Goal: Information Seeking & Learning: Check status

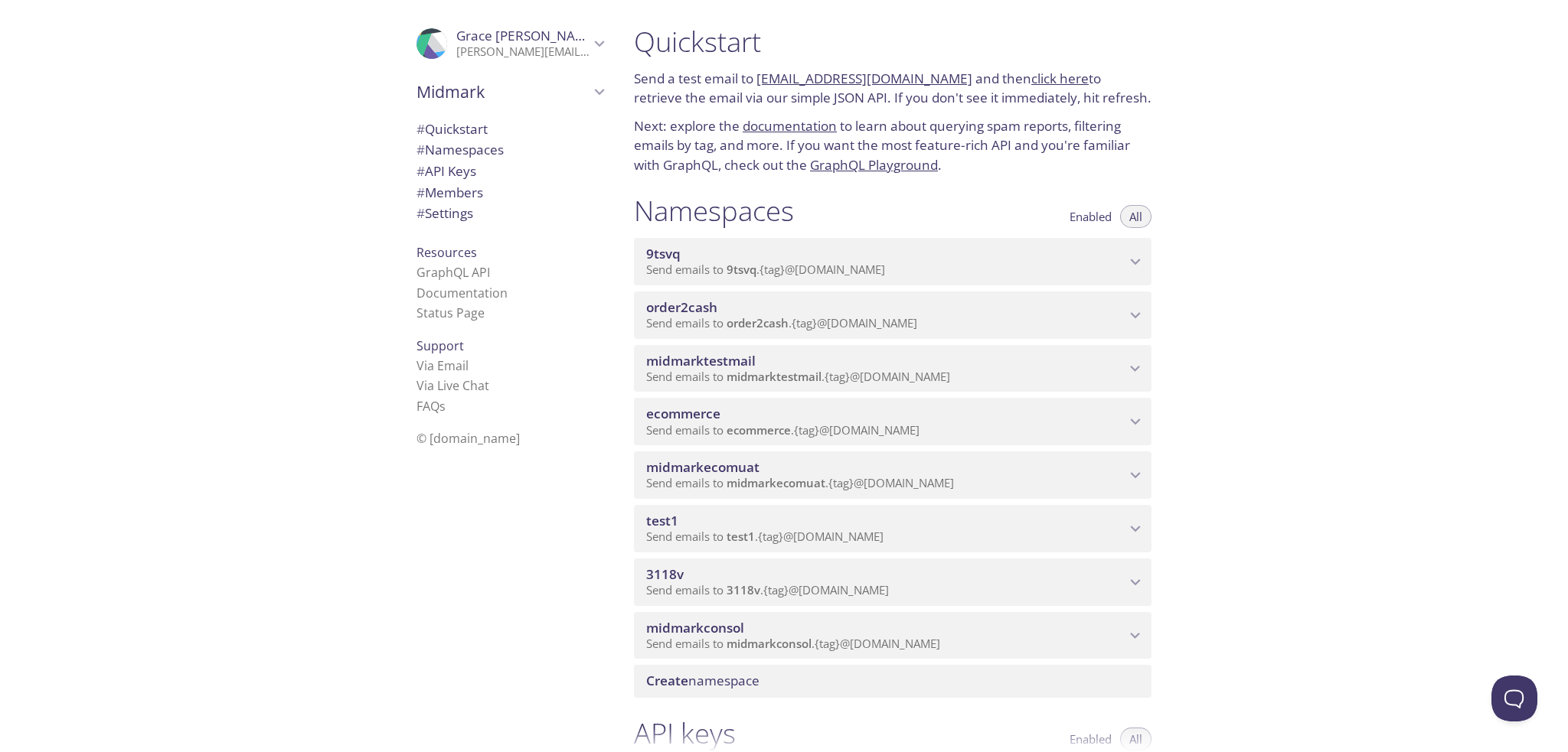
click at [778, 324] on span "order2cash" at bounding box center [757, 322] width 62 height 15
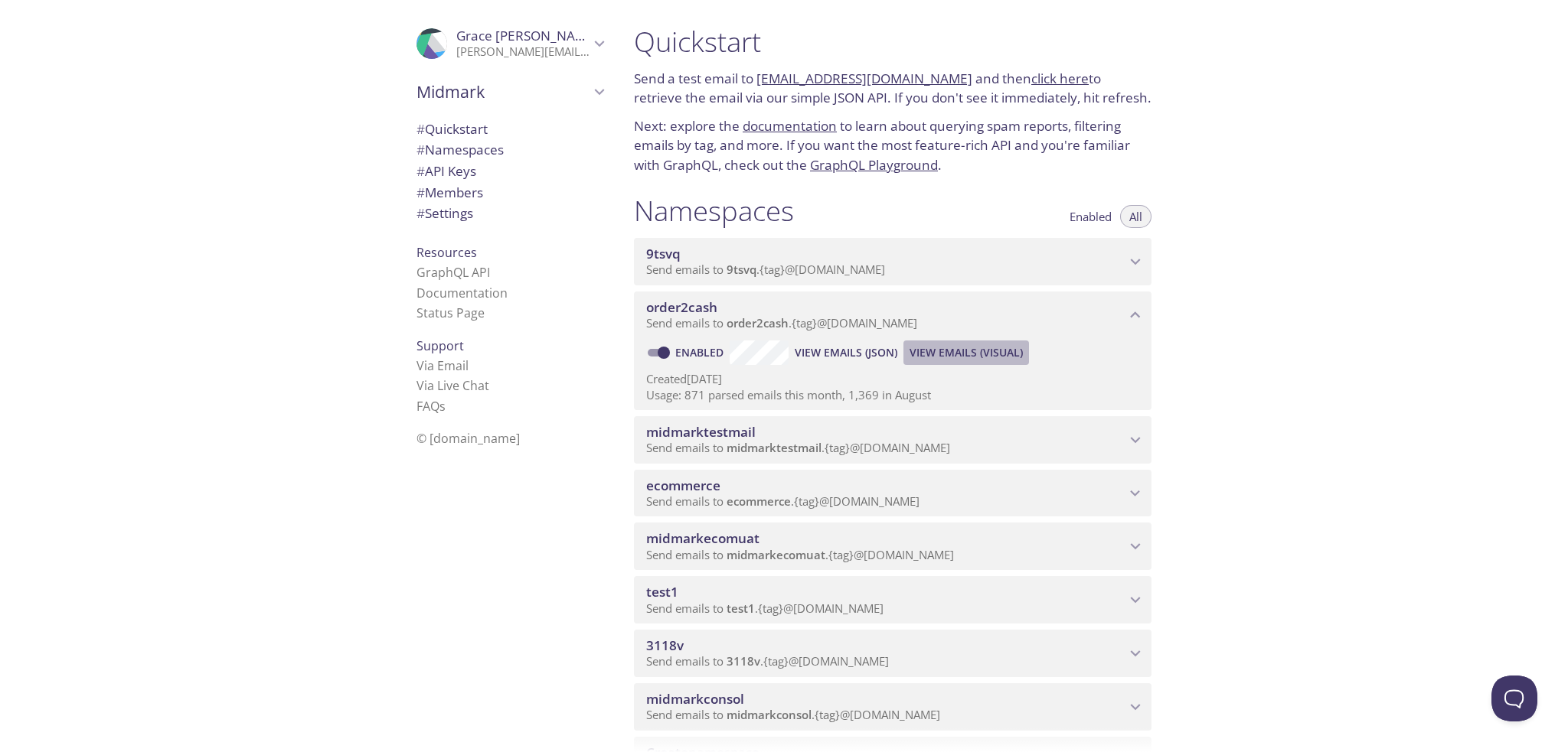
click at [952, 350] on span "View Emails (Visual)" at bounding box center [966, 352] width 113 height 19
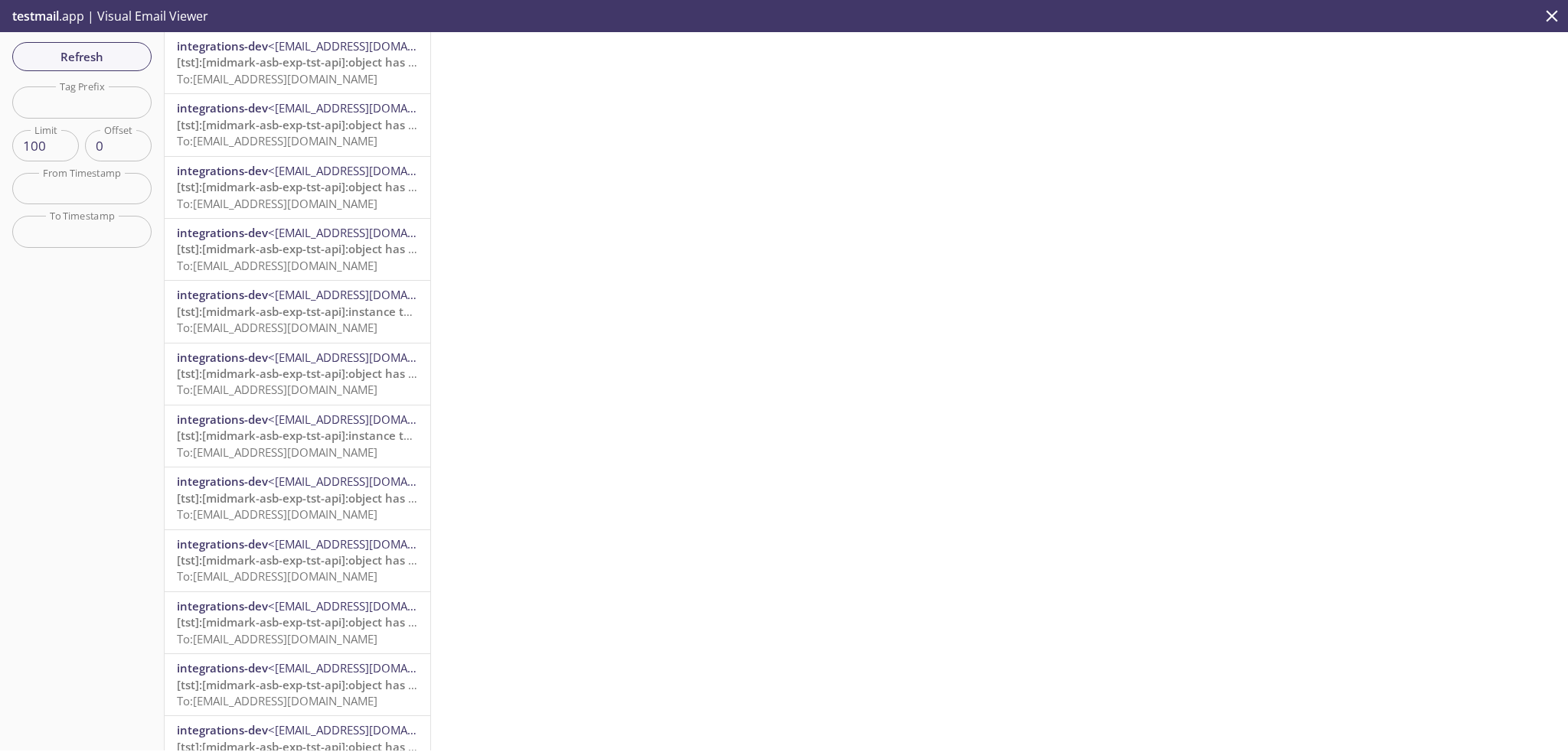
click at [349, 51] on span "<[EMAIL_ADDRESS][DOMAIN_NAME]>" at bounding box center [366, 45] width 198 height 15
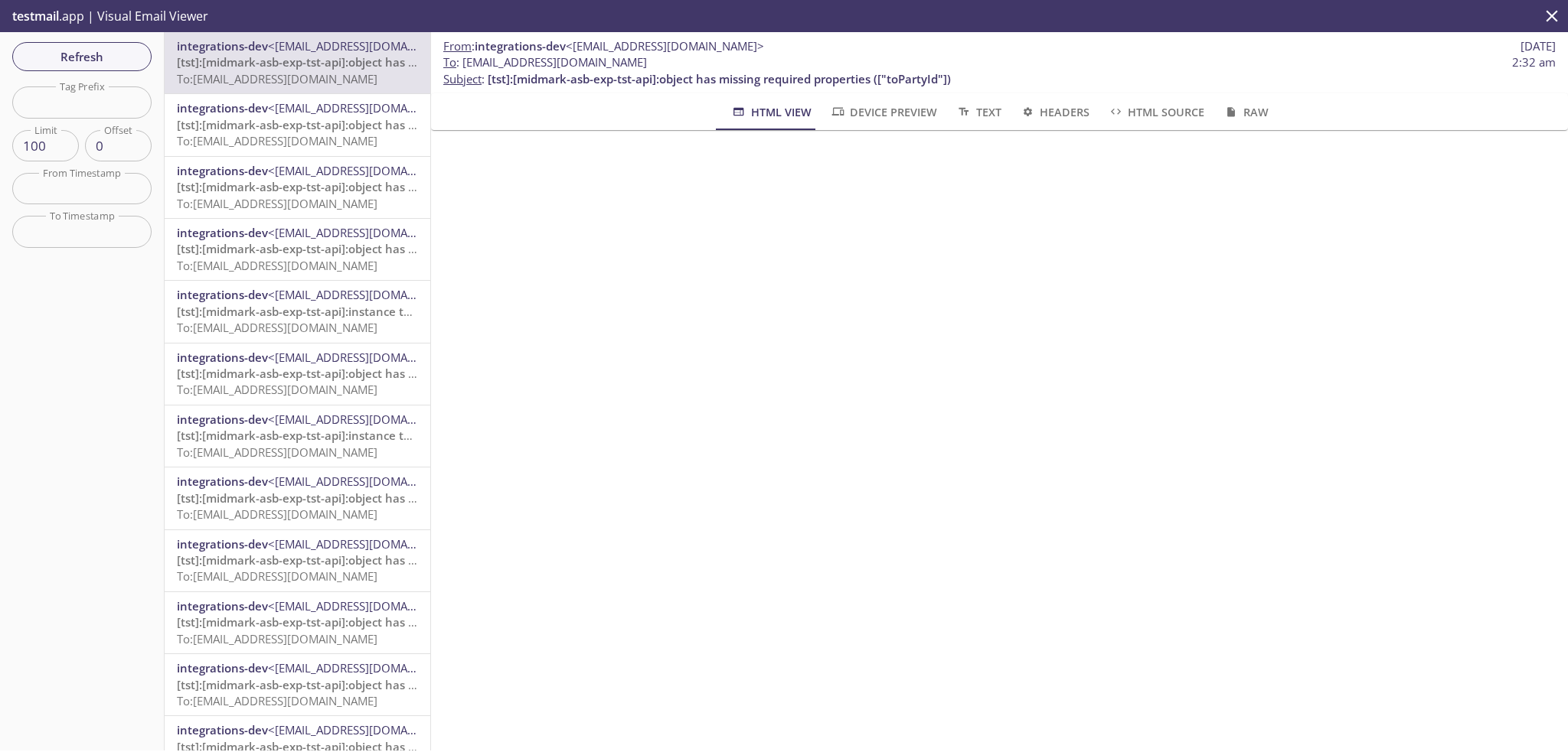
click at [290, 116] on span "integrations-dev <[EMAIL_ADDRESS][DOMAIN_NAME]>" at bounding box center [297, 108] width 241 height 16
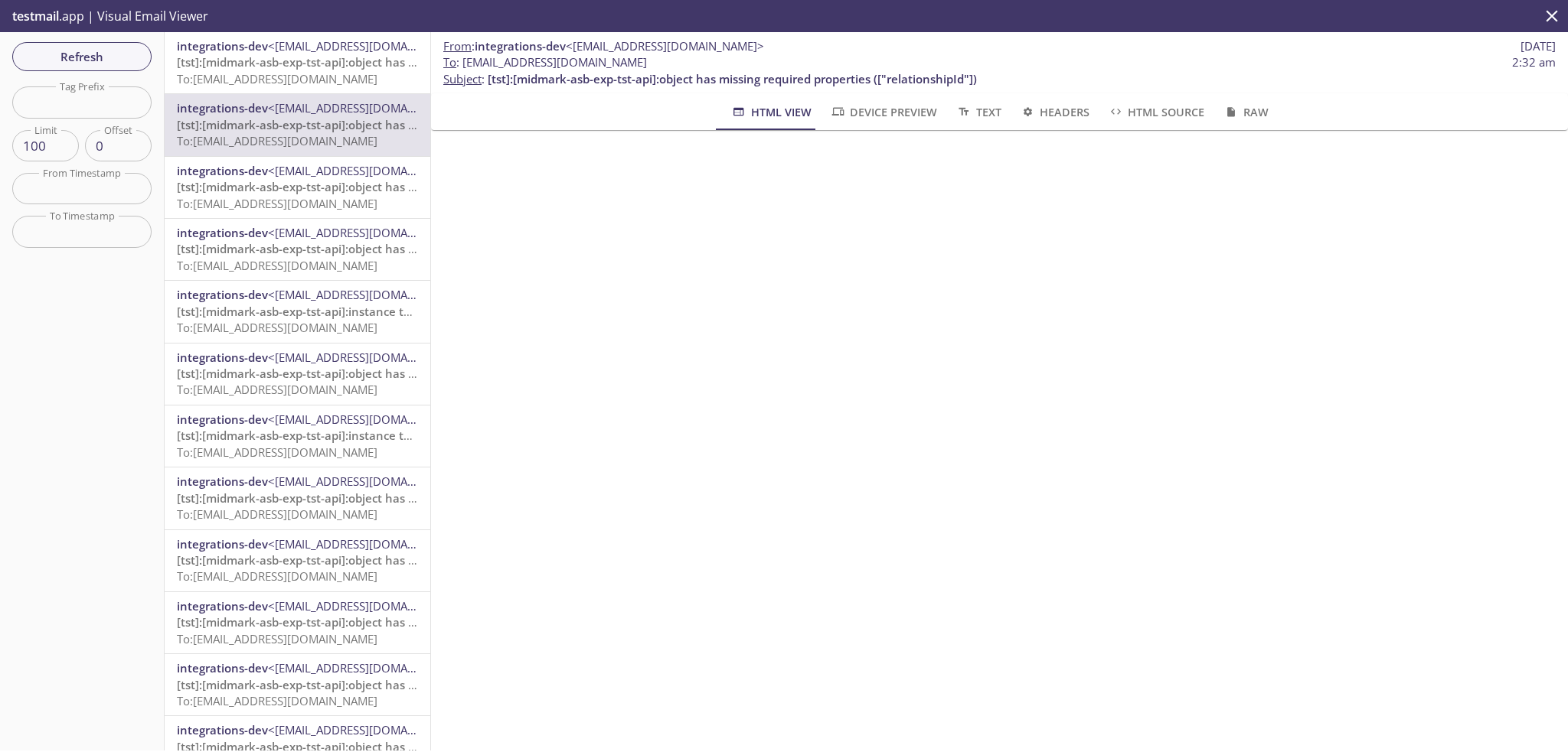
click at [892, 114] on span "Device Preview" at bounding box center [883, 112] width 107 height 19
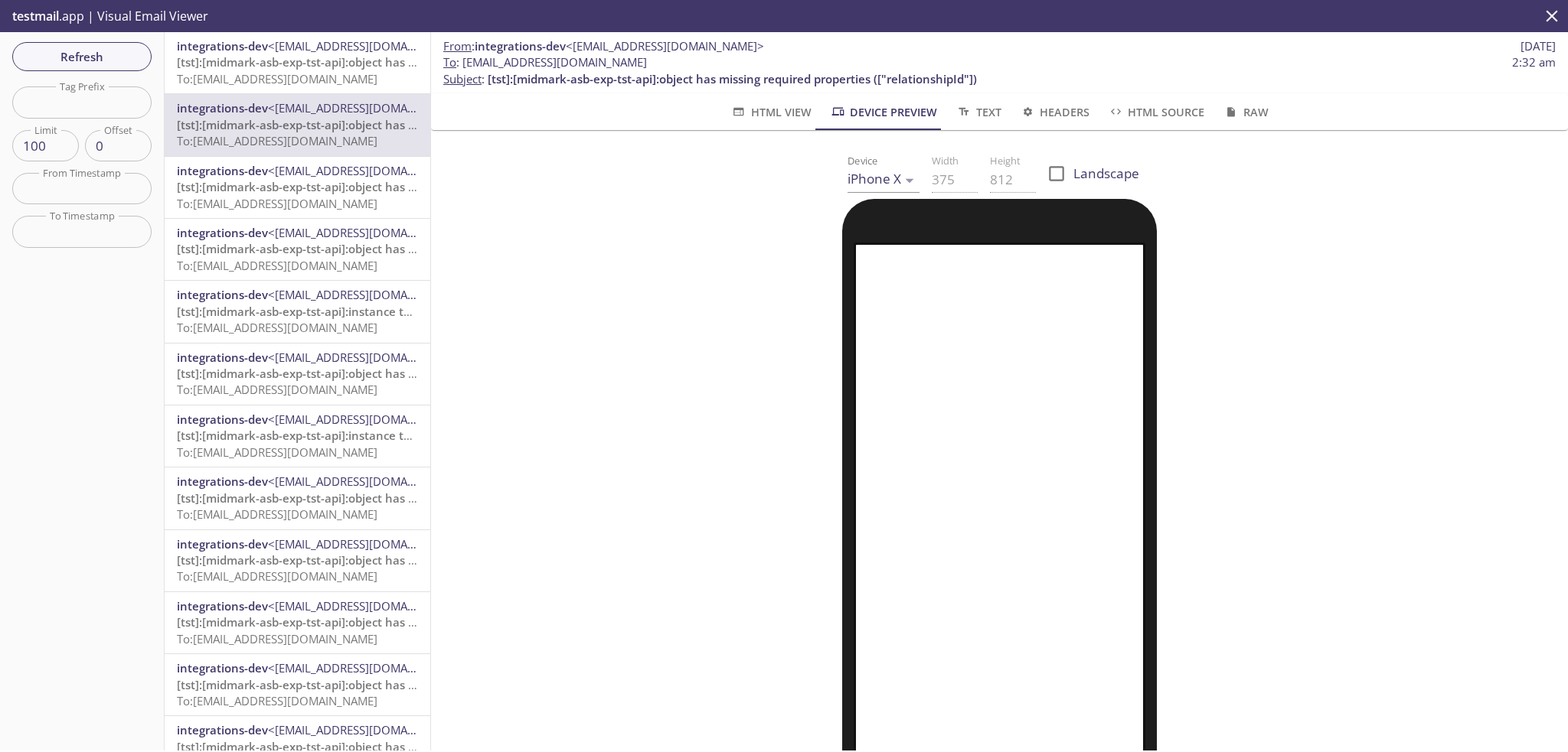
click at [977, 116] on span "Text" at bounding box center [978, 112] width 45 height 19
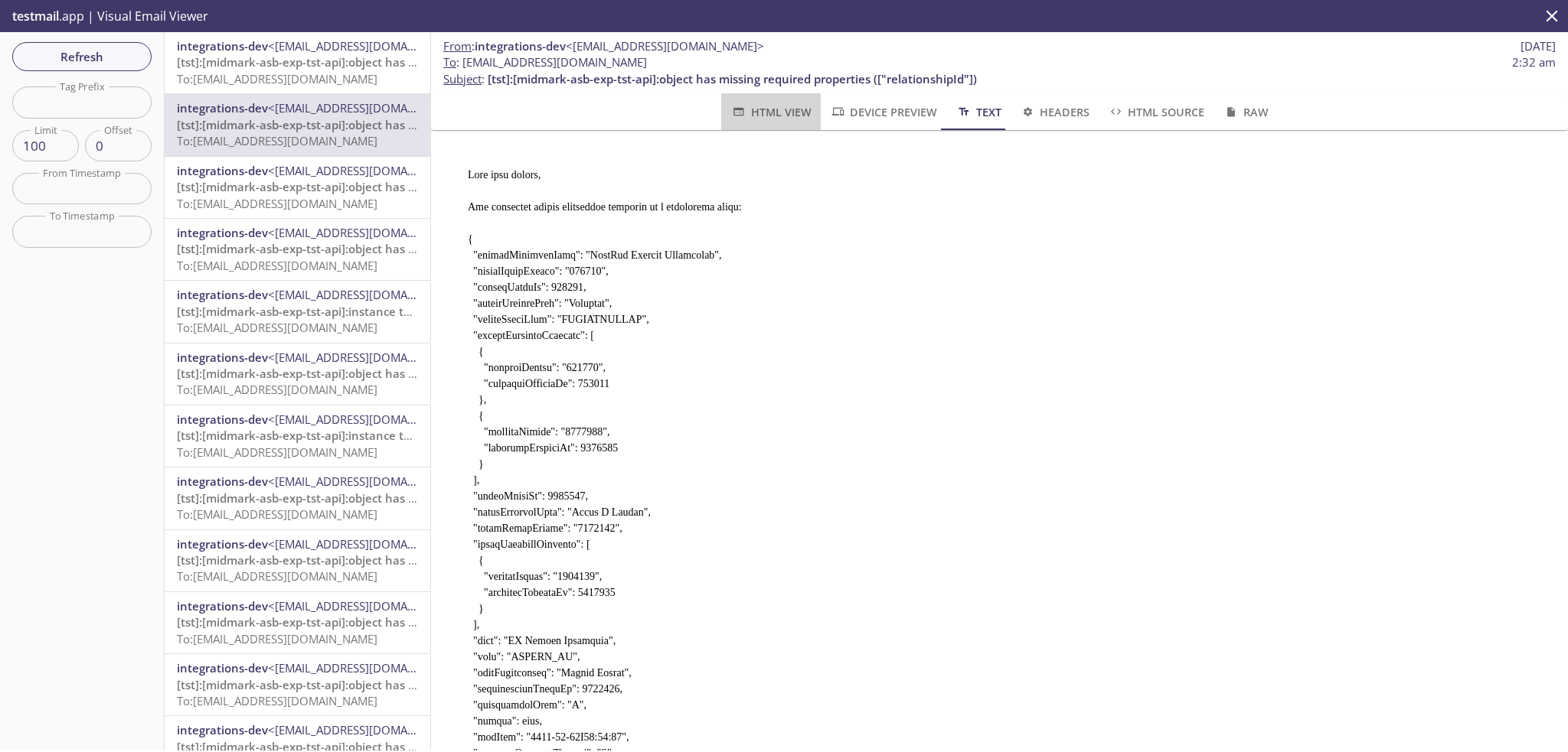
click at [765, 106] on span "HTML View" at bounding box center [770, 112] width 80 height 19
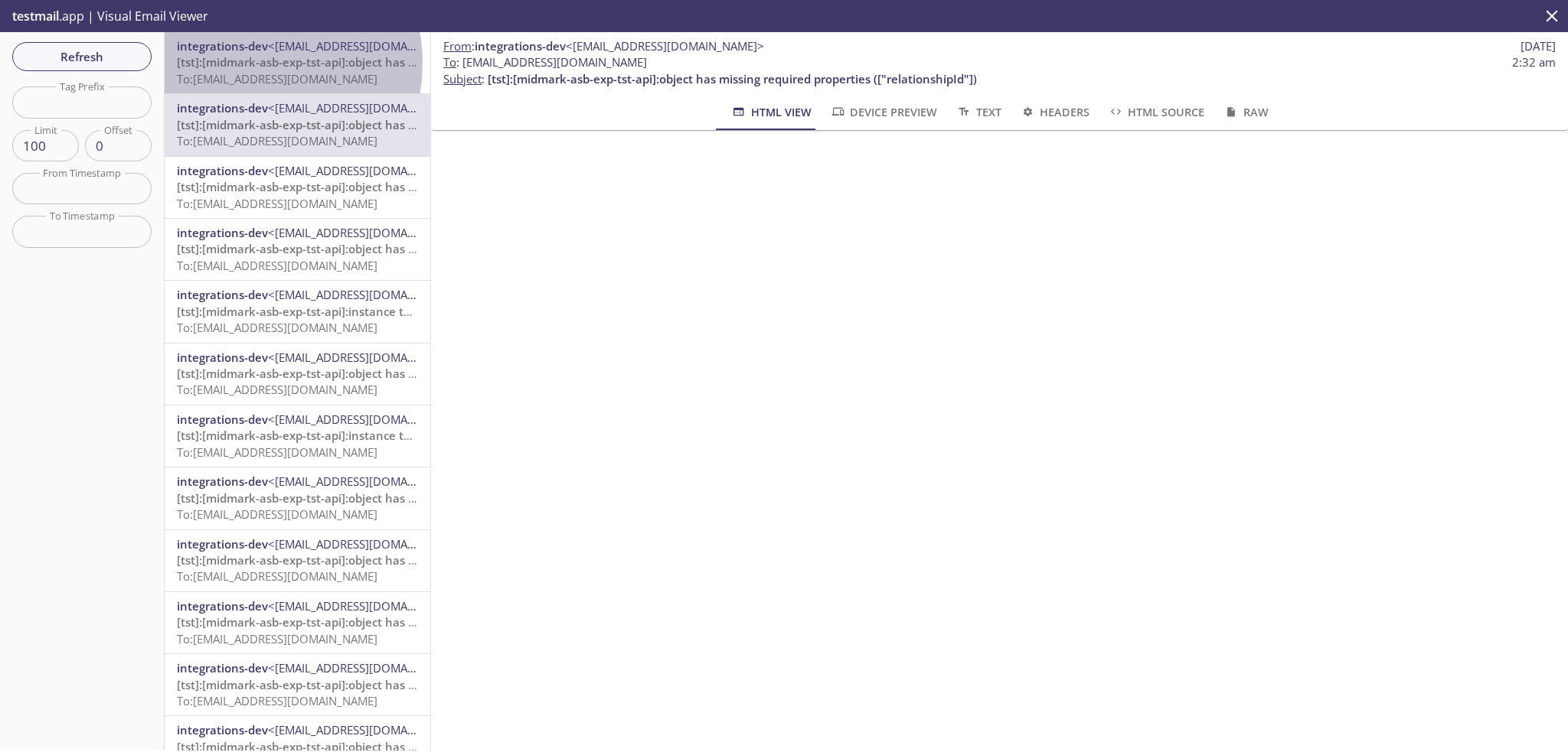
click at [247, 64] on span "[tst]:[midmark-asb-exp-tst-api]:object has missing required properties (["toPar…" at bounding box center [408, 61] width 463 height 15
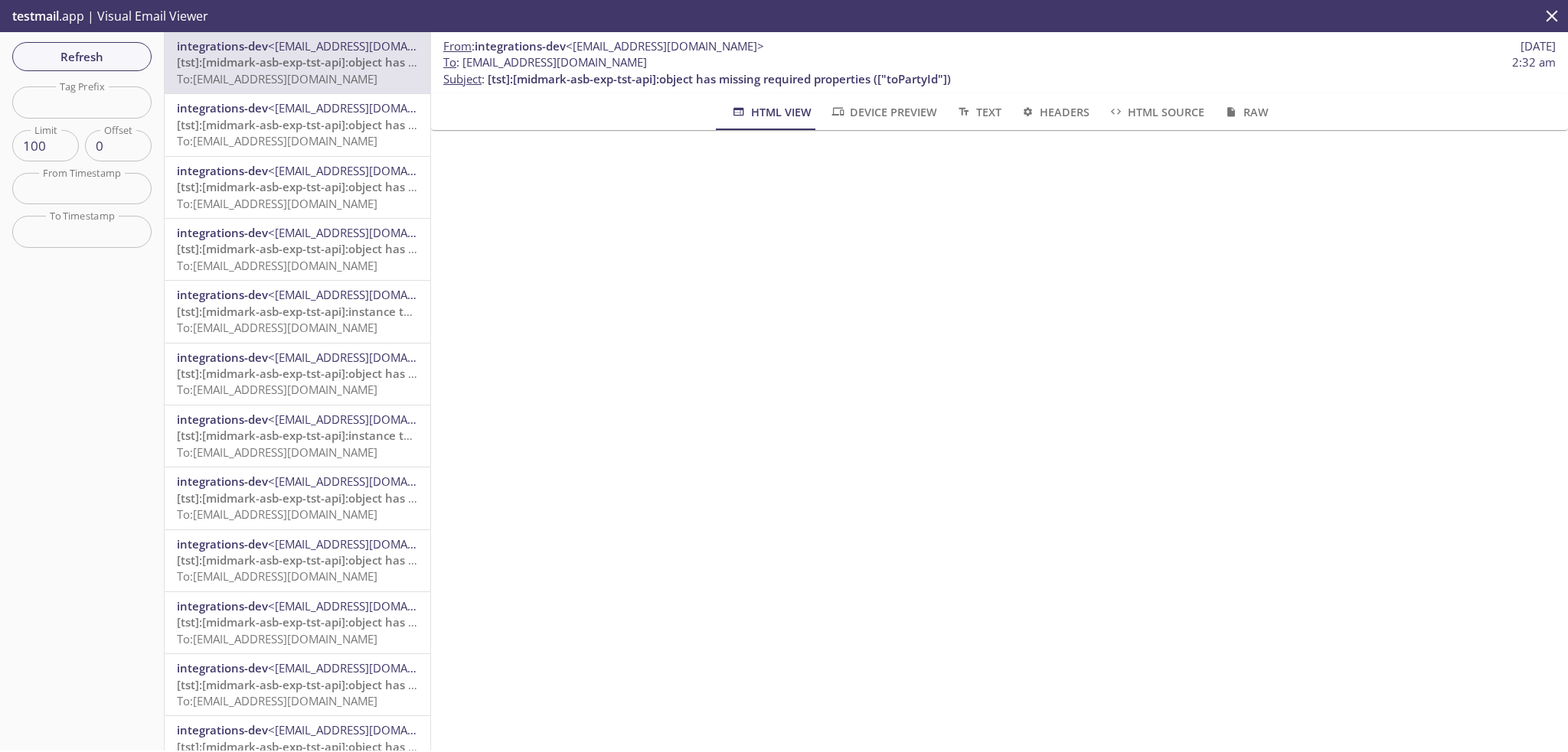
click at [269, 250] on span "[tst]:[midmark-asb-exp-tst-api]:object has missing required properties (["relat…" at bounding box center [421, 248] width 489 height 15
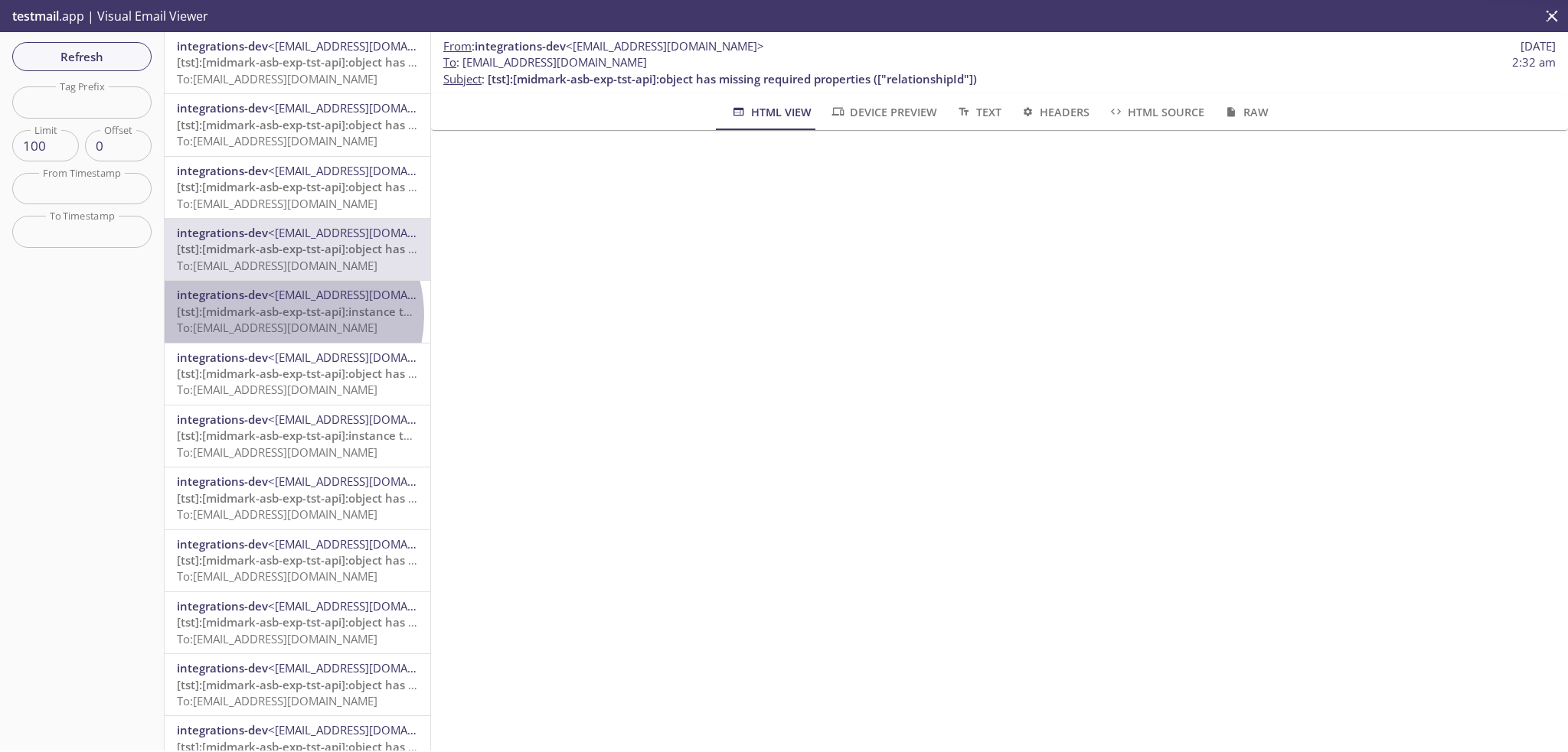
click at [280, 315] on span "[tst]:[midmark-asb-exp-tst-api]:instance type (string) does not match any allow…" at bounding box center [499, 311] width 645 height 15
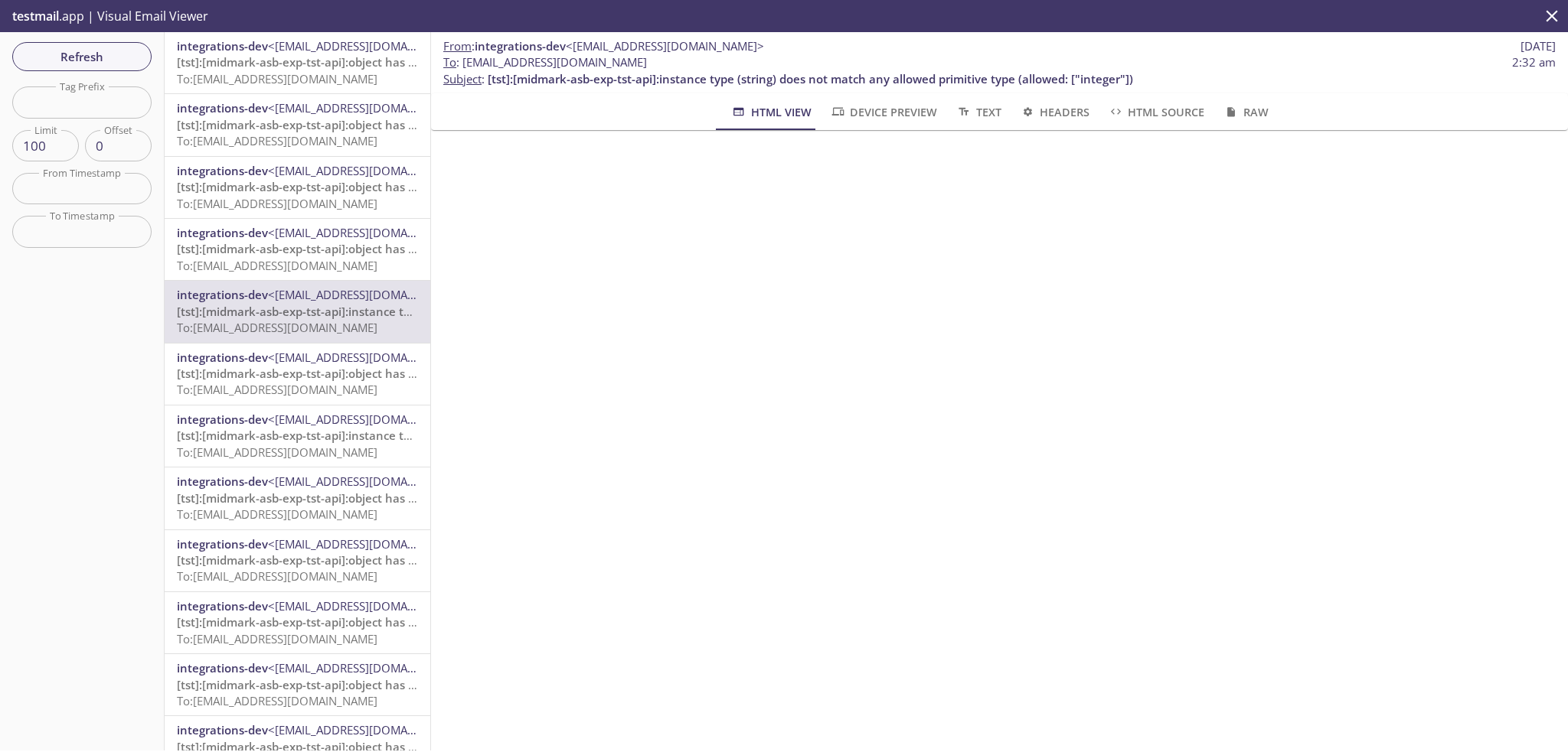
click at [280, 371] on span "[tst]:[midmark-asb-exp-tst-api]:object has missing required properties (["siteI…" at bounding box center [398, 373] width 442 height 15
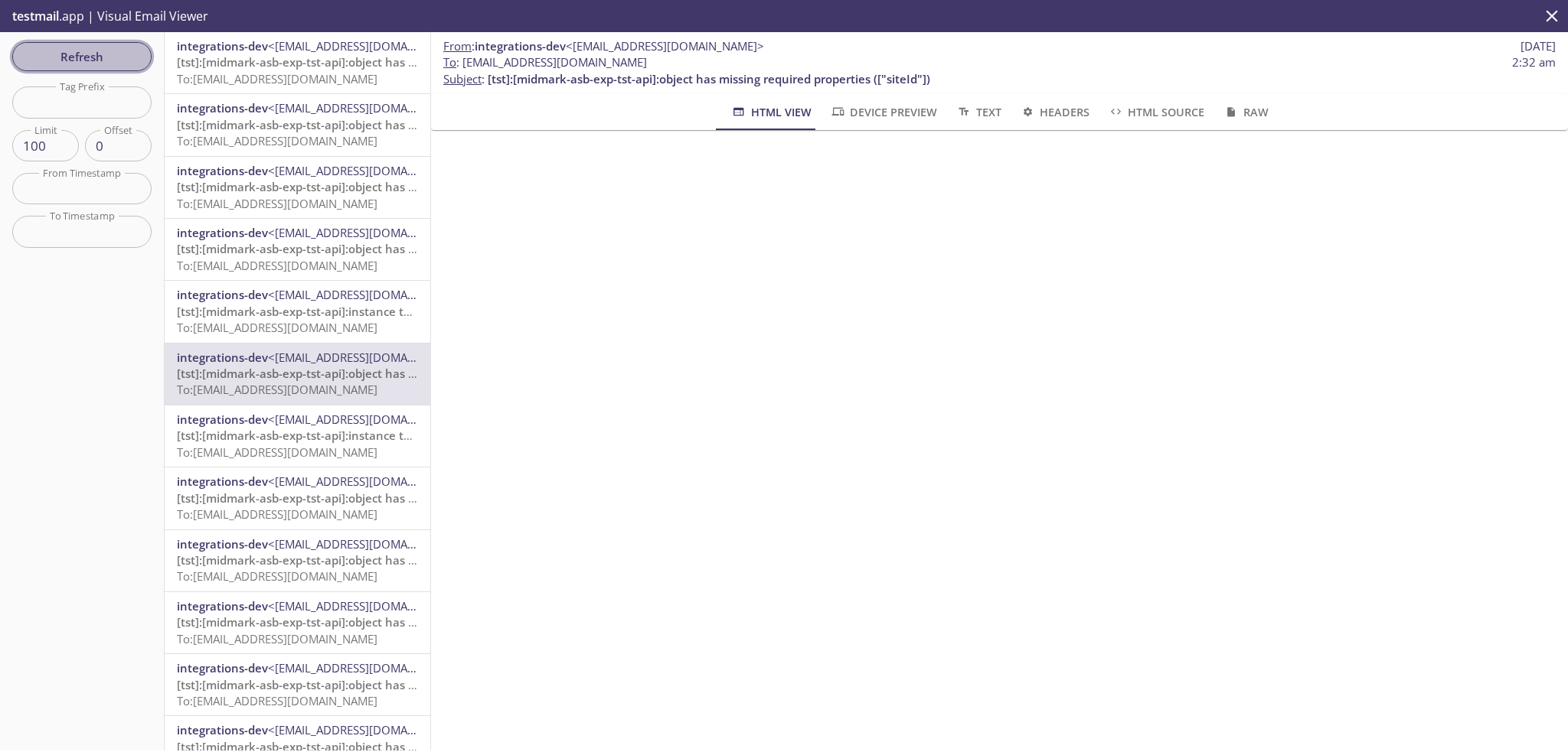
click at [92, 52] on span "Refresh" at bounding box center [82, 57] width 115 height 20
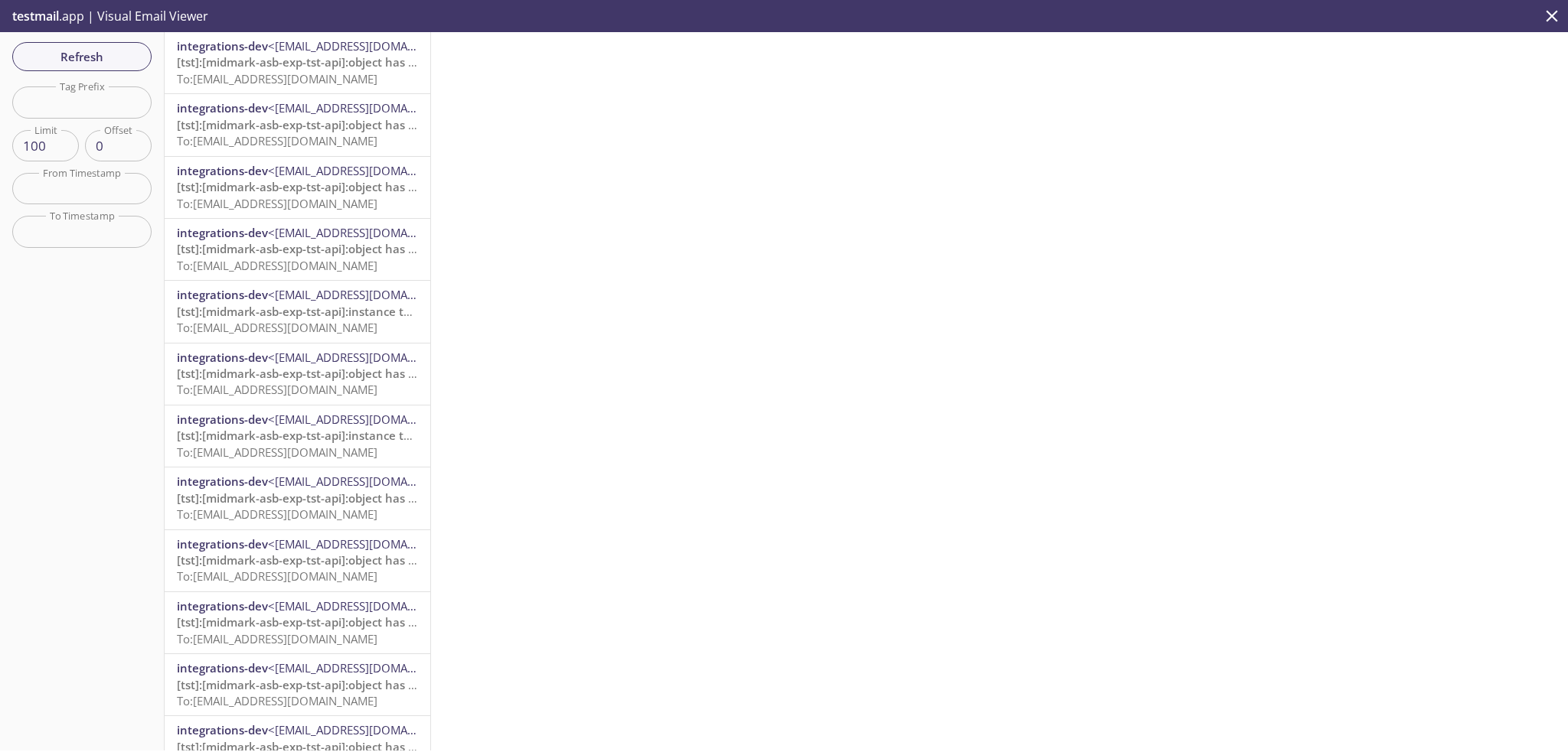
click at [314, 66] on span "[tst]:[midmark-asb-exp-tst-api]:object has missing required properties (["toPar…" at bounding box center [408, 61] width 463 height 15
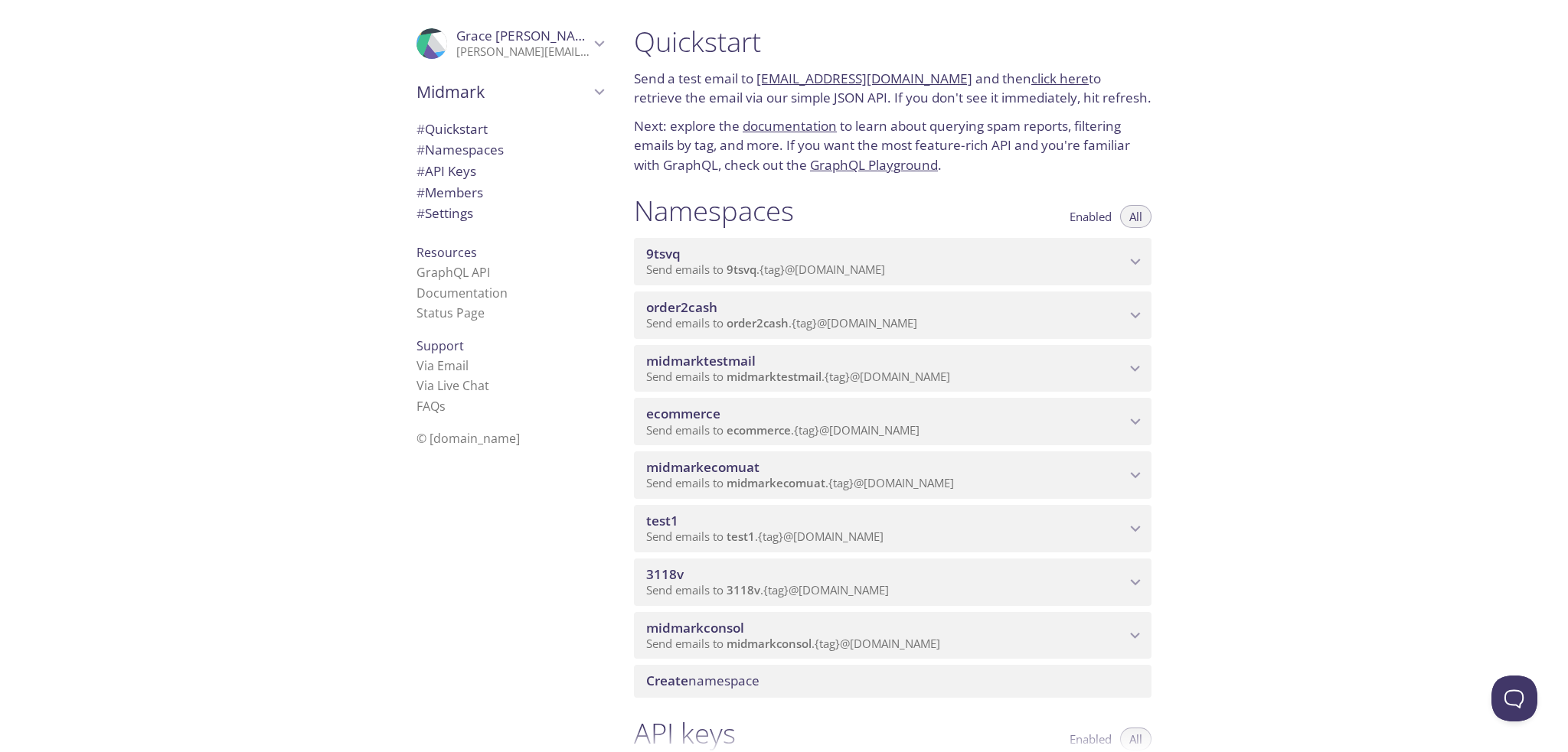
click at [798, 423] on span "Send emails to ecommerce . {tag} @inbox.testmail.app" at bounding box center [782, 430] width 273 height 15
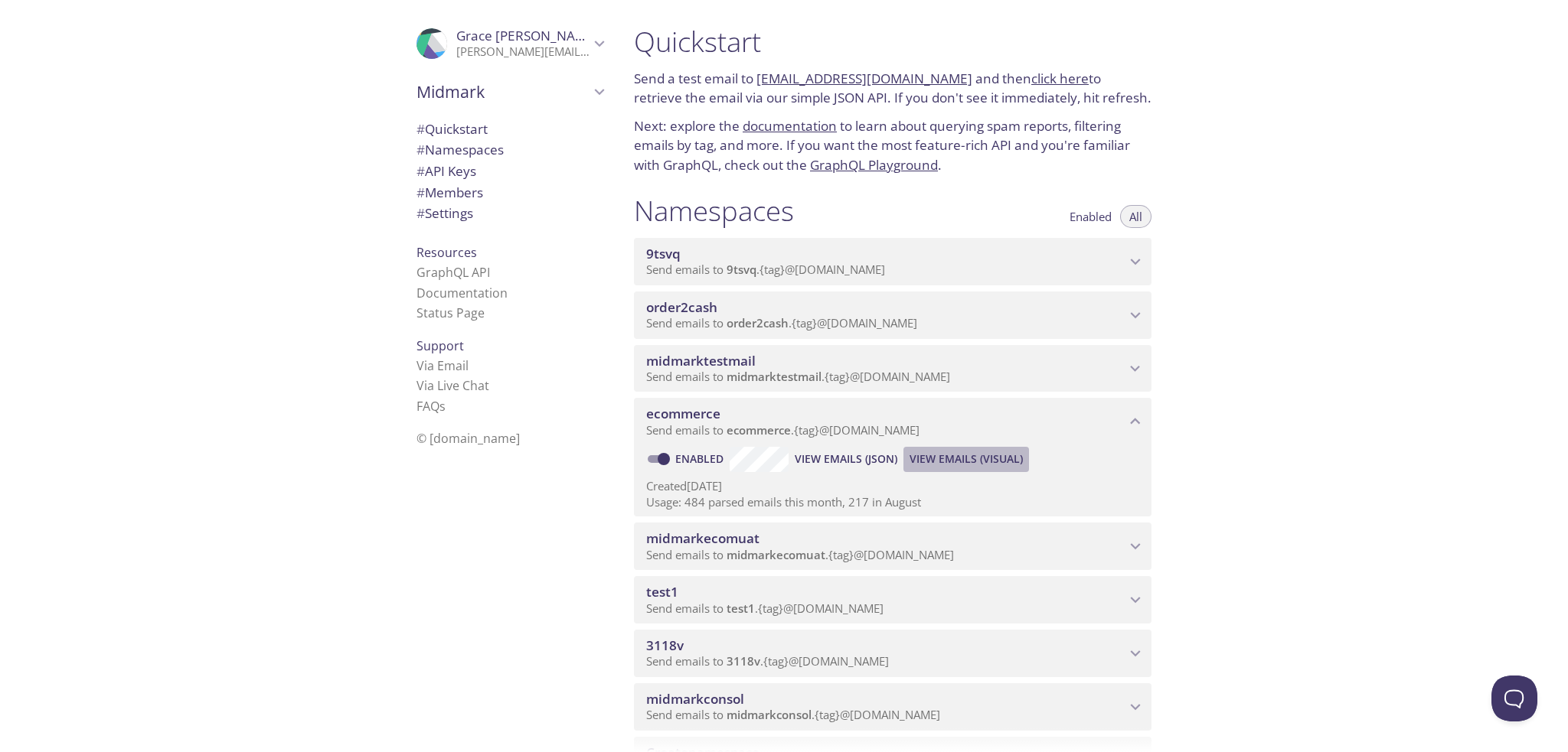
click at [955, 458] on span "View Emails (Visual)" at bounding box center [966, 459] width 113 height 19
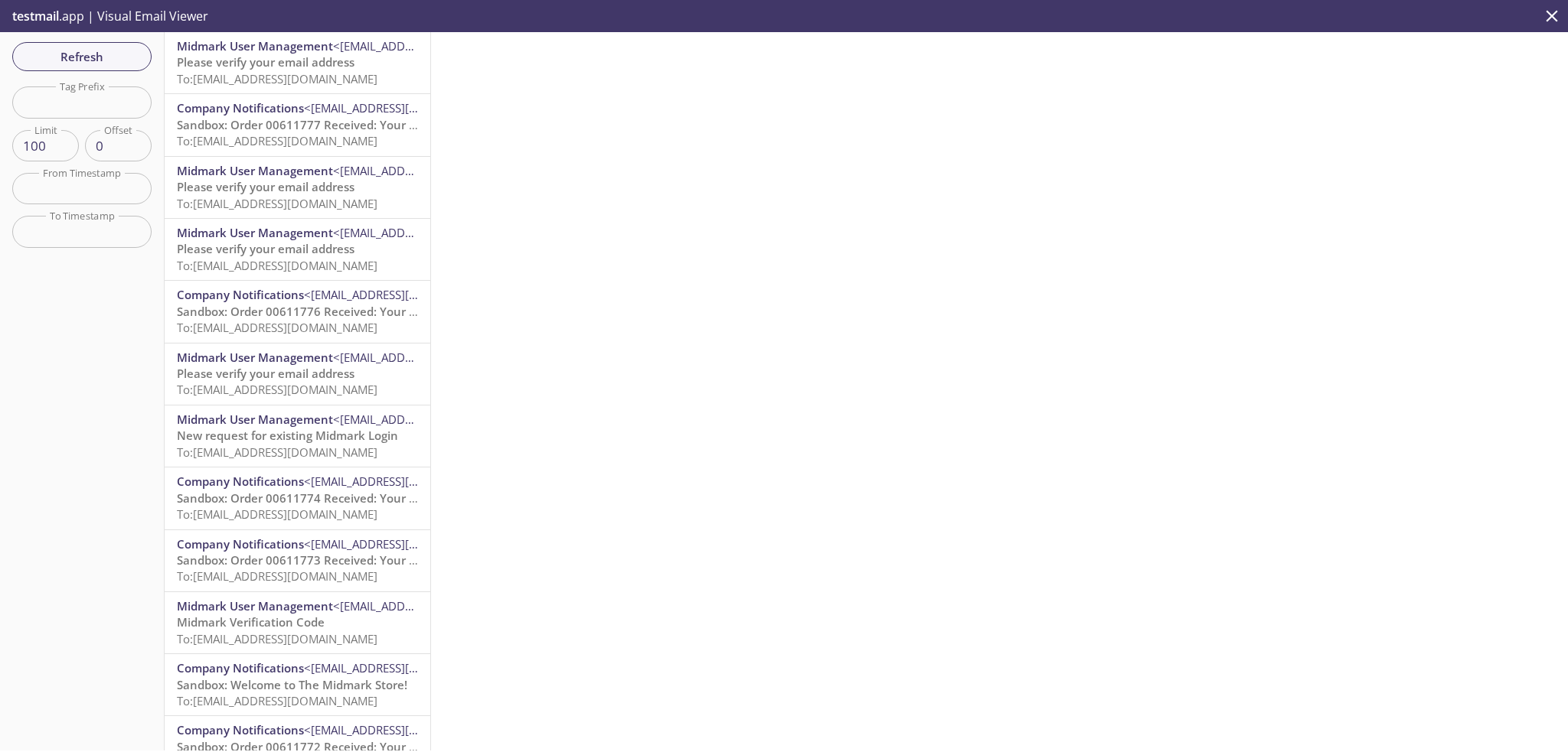
click at [303, 51] on span "Midmark User Management" at bounding box center [255, 45] width 156 height 15
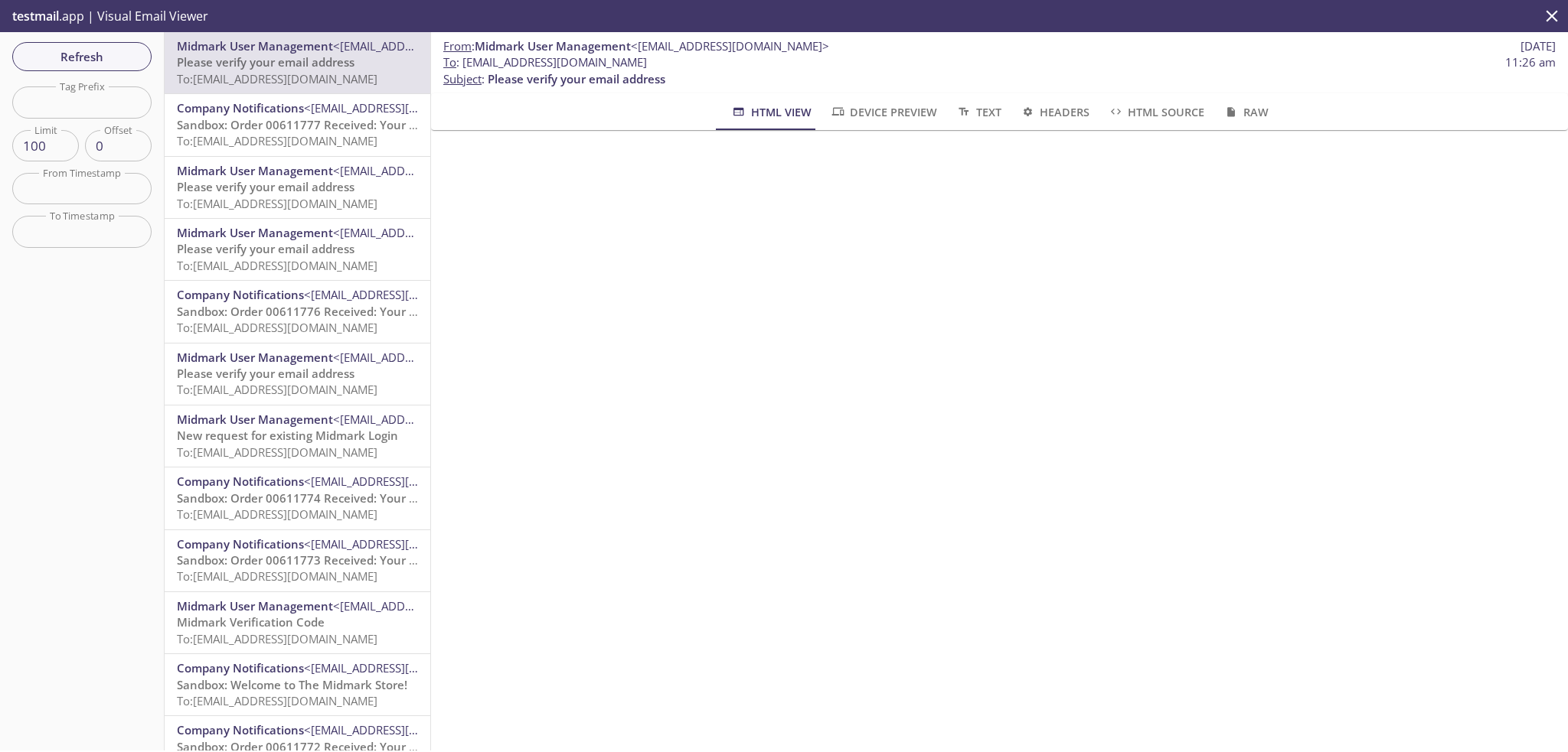
click at [288, 131] on span "Sandbox: Order 00611777 Received: Your order is being processed!" at bounding box center [361, 124] width 369 height 15
